Goal: Navigation & Orientation: Find specific page/section

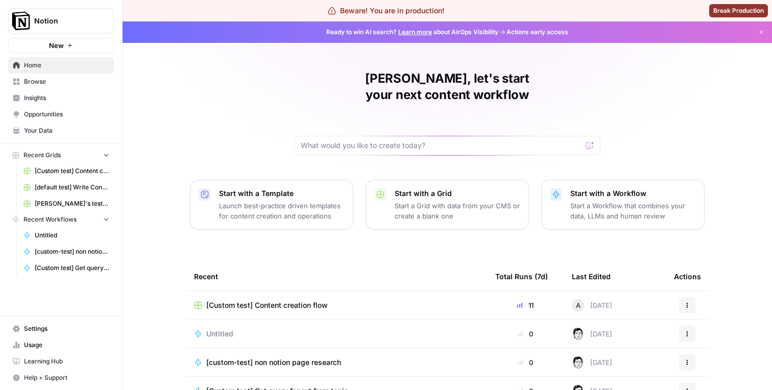
click at [51, 101] on span "Insights" at bounding box center [66, 97] width 85 height 9
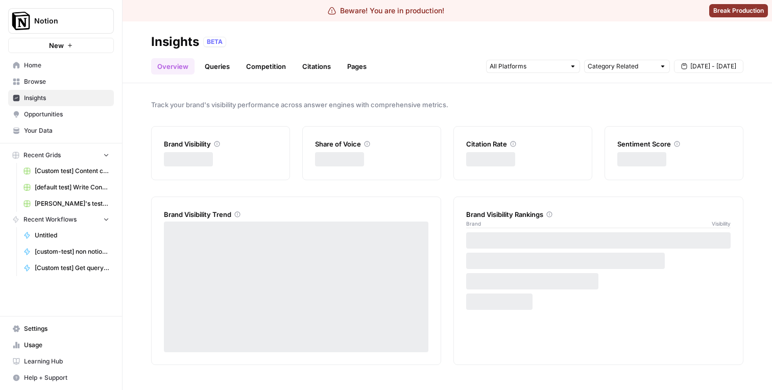
click at [50, 110] on span "Opportunities" at bounding box center [66, 114] width 85 height 9
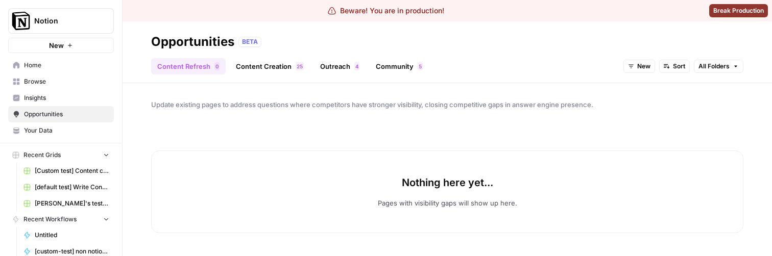
click at [67, 96] on span "Insights" at bounding box center [66, 97] width 85 height 9
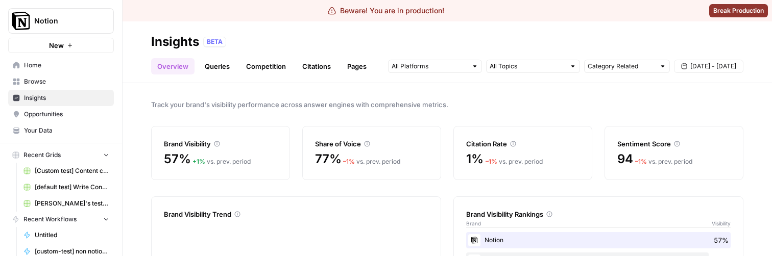
click at [221, 69] on link "Queries" at bounding box center [217, 66] width 37 height 16
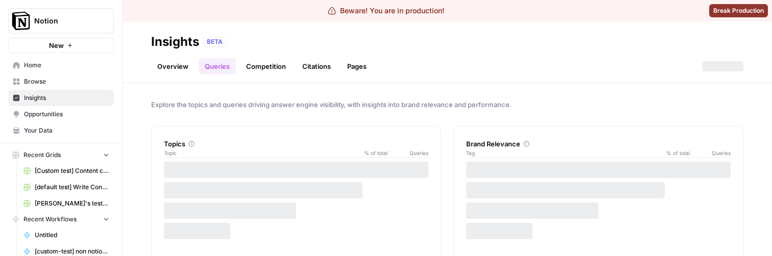
click at [170, 78] on header "Insights BETA Overview Queries Competition Citations Pages" at bounding box center [447, 52] width 649 height 62
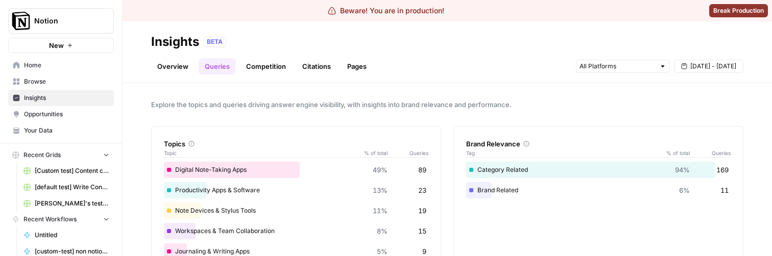
click at [171, 75] on header "Insights BETA Overview Queries Competition Citations Pages [DATE] - [DATE]" at bounding box center [447, 52] width 649 height 62
click at [171, 72] on link "Overview" at bounding box center [172, 66] width 43 height 16
